Goal: Task Accomplishment & Management: Manage account settings

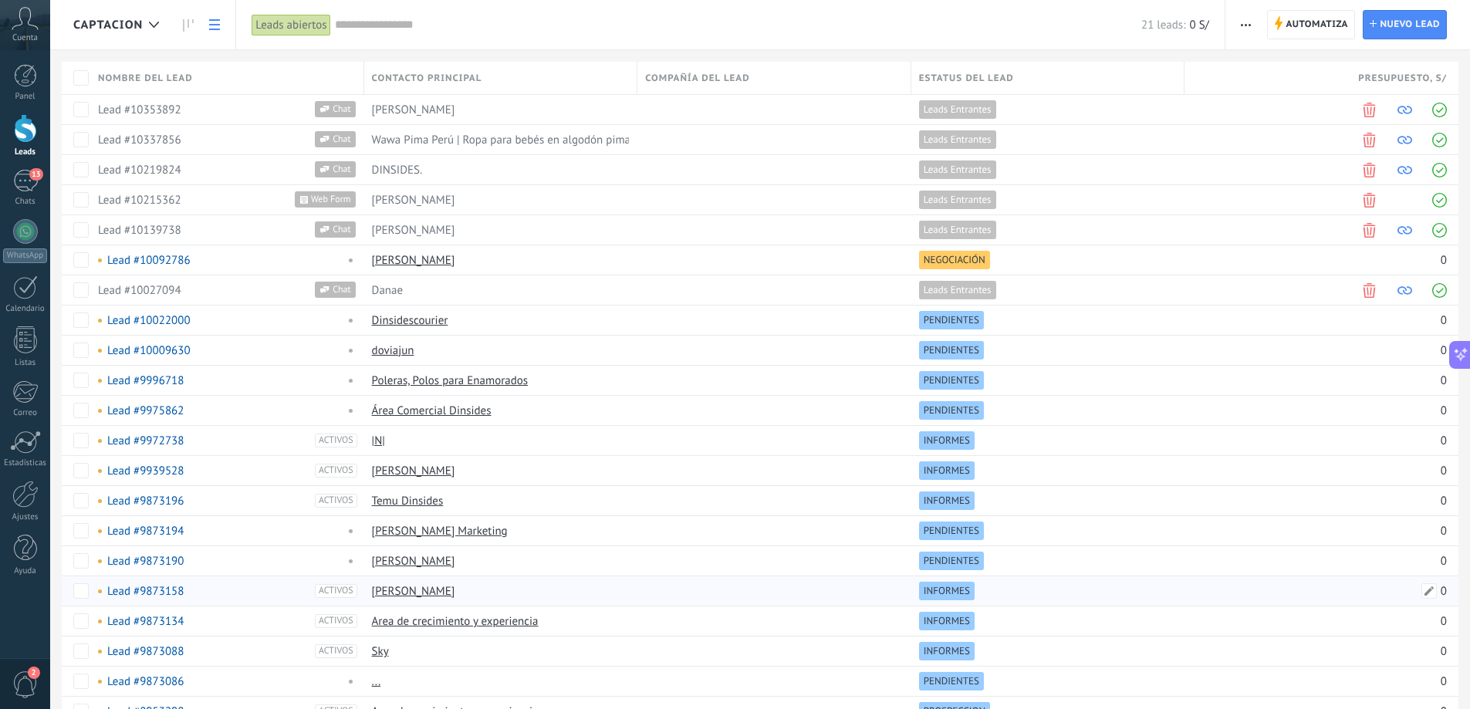
drag, startPoint x: 1209, startPoint y: 600, endPoint x: 1185, endPoint y: 595, distance: 24.4
